Goal: Task Accomplishment & Management: Use online tool/utility

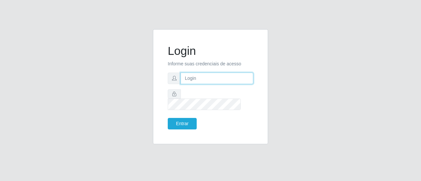
click at [199, 84] on input "text" at bounding box center [217, 79] width 73 height 12
type input "[EMAIL_ADDRESS][DOMAIN_NAME]"
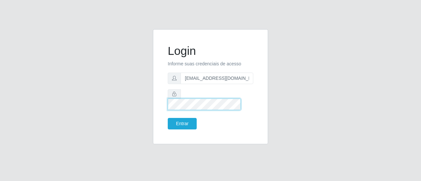
click at [168, 118] on button "Entrar" at bounding box center [182, 124] width 29 height 12
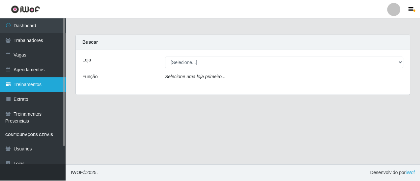
scroll to position [21, 0]
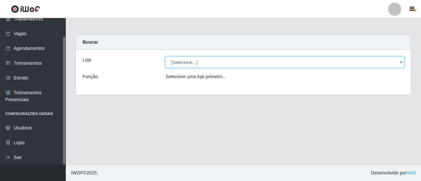
click at [200, 59] on select "[Selecione...] Sempre Tem - [GEOGRAPHIC_DATA]" at bounding box center [285, 63] width 239 height 12
select select "509"
click at [166, 57] on select "[Selecione...] Sempre Tem - [GEOGRAPHIC_DATA]" at bounding box center [285, 63] width 239 height 12
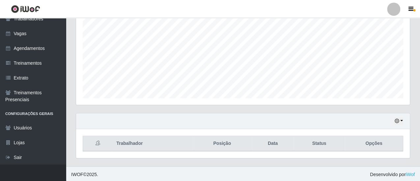
scroll to position [5, 0]
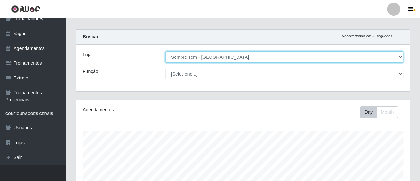
click at [225, 60] on select "[Selecione...] Sempre Tem - [GEOGRAPHIC_DATA]" at bounding box center [284, 57] width 238 height 12
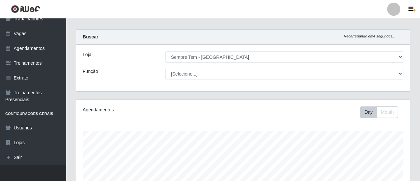
click at [293, 86] on div "Loja [Selecione...] Sempre Tem - [GEOGRAPHIC_DATA] Função [Selecione...] Embala…" at bounding box center [242, 68] width 333 height 47
click at [292, 93] on div "Carregando... Buscar Recarregando em 3 segundos... [PERSON_NAME] [Selecione...]…" at bounding box center [243, 64] width 344 height 70
click at [275, 20] on main "Carregando... Buscar Recarregando em 1 segundos... Loja [Selecione...] Sempre T…" at bounding box center [243, 155] width 354 height 285
